Goal: Information Seeking & Learning: Learn about a topic

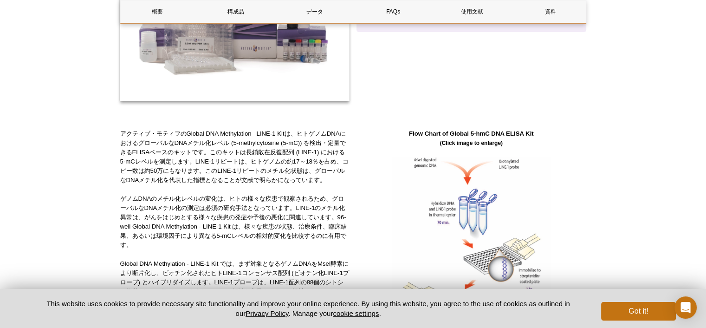
scroll to position [229, 0]
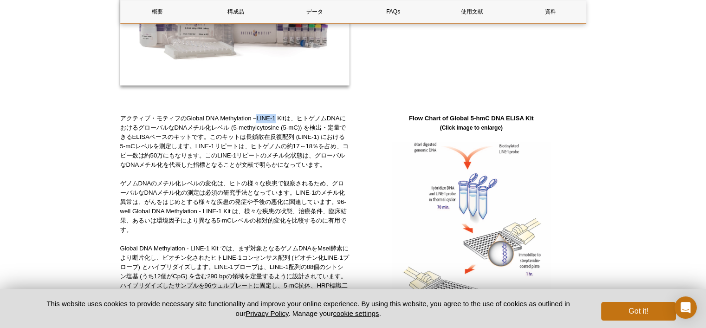
drag, startPoint x: 255, startPoint y: 118, endPoint x: 275, endPoint y: 118, distance: 20.0
click at [275, 118] on p "アクティブ・モティフのGlobal DNA Methylation –LINE-1 Kitは、ヒトゲノムDNAにおけるグローバルなDNAメチル化レベル (5-…" at bounding box center [235, 142] width 230 height 56
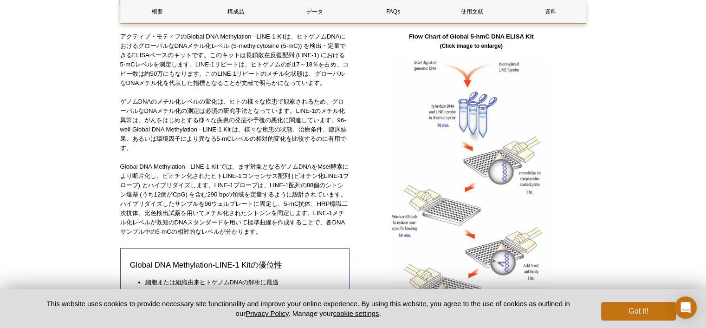
scroll to position [311, 0]
drag, startPoint x: 158, startPoint y: 184, endPoint x: 199, endPoint y: 185, distance: 40.4
click at [199, 185] on p "Global DNA Methylation - LINE-1 Kit では、まず対象となるゲノムDNAをMseI酵素により断片化し、ビオチン化されたヒトLI…" at bounding box center [235, 199] width 230 height 74
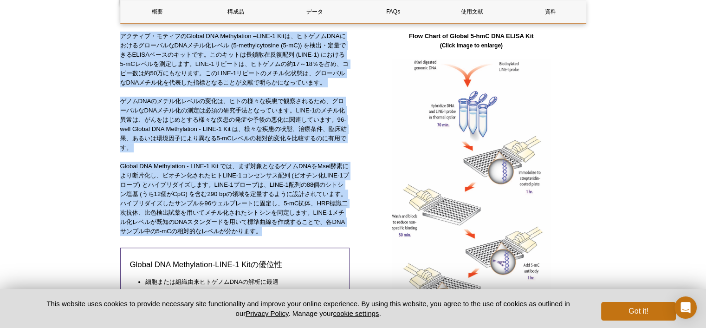
drag, startPoint x: 285, startPoint y: 232, endPoint x: 62, endPoint y: 36, distance: 296.9
copy div "lorem・ipsumDolors AME Consectetur –ADIP-1 Elit、seddoEIUsmodtemporINCididunt (6-…"
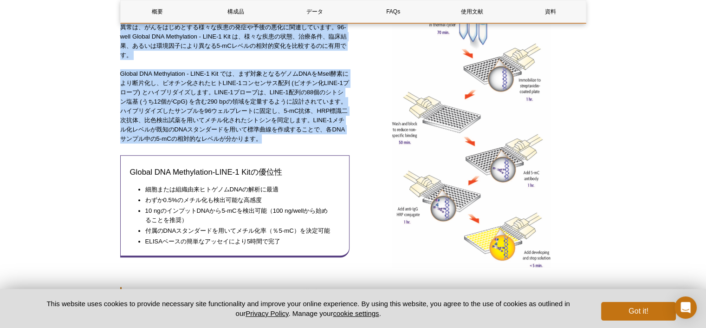
scroll to position [404, 0]
